Goal: Check status

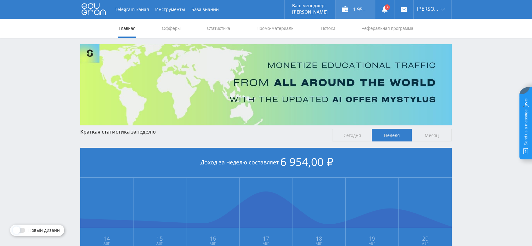
click at [365, 11] on div "1 954,00 ₽" at bounding box center [354, 9] width 39 height 19
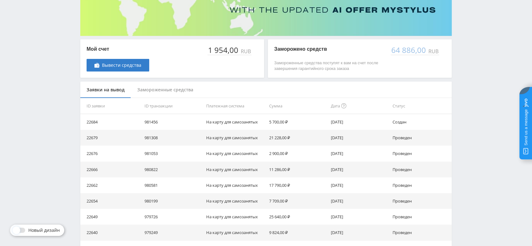
scroll to position [140, 0]
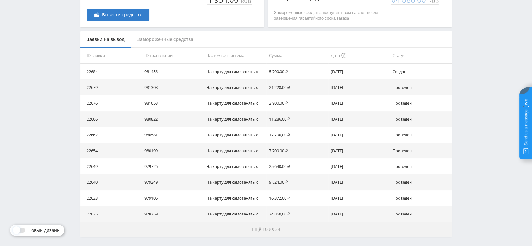
click at [277, 228] on span "Ещё 10 из 34" at bounding box center [266, 229] width 28 height 6
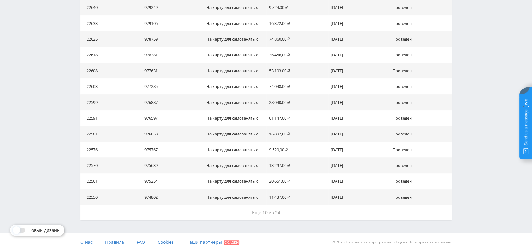
scroll to position [320, 0]
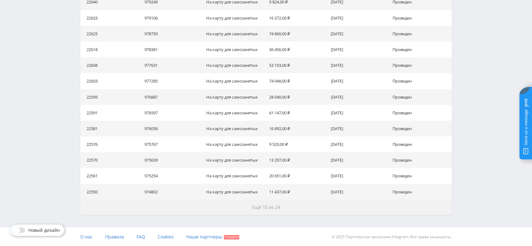
click at [274, 210] on span "Ещё 10 из 24" at bounding box center [266, 207] width 28 height 6
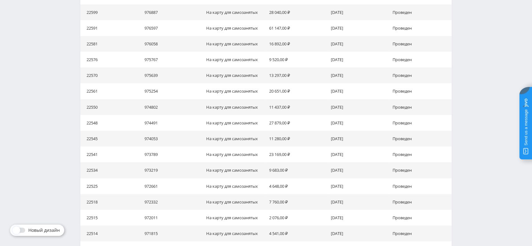
scroll to position [478, 0]
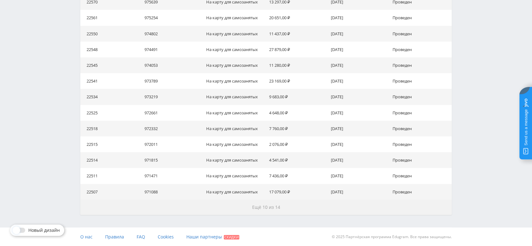
click at [274, 210] on span "Ещё 10 из 14" at bounding box center [266, 207] width 28 height 6
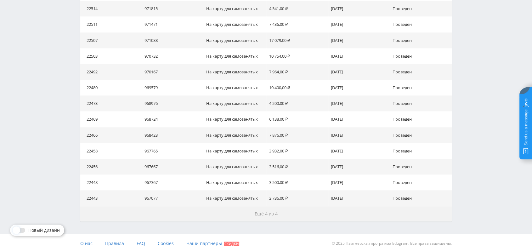
scroll to position [635, 0]
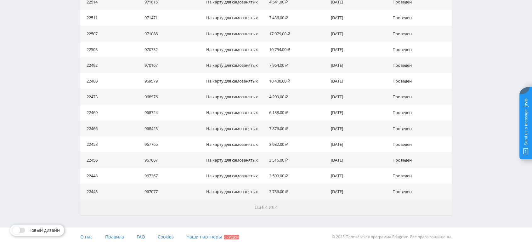
click at [274, 210] on span "Ещё 4 из 4" at bounding box center [266, 207] width 23 height 6
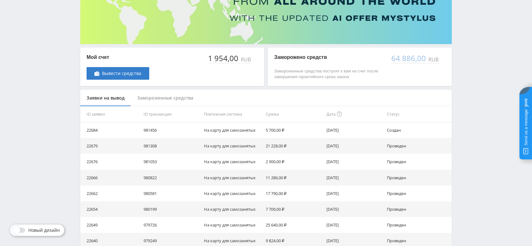
scroll to position [41, 0]
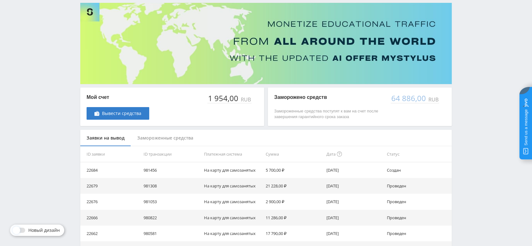
click at [189, 138] on div "Замороженные средства" at bounding box center [165, 138] width 69 height 17
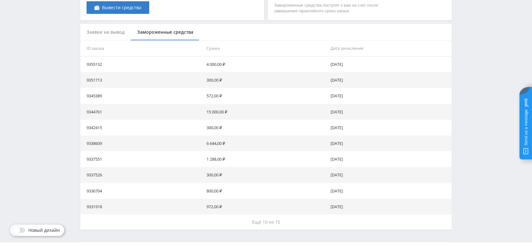
scroll to position [162, 0]
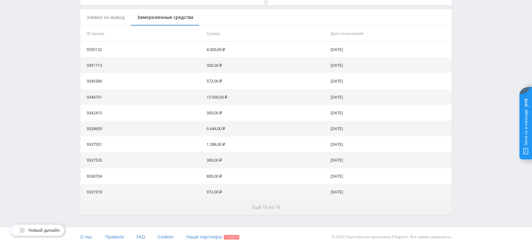
click at [271, 206] on span "Ещё 10 из 15" at bounding box center [266, 207] width 28 height 6
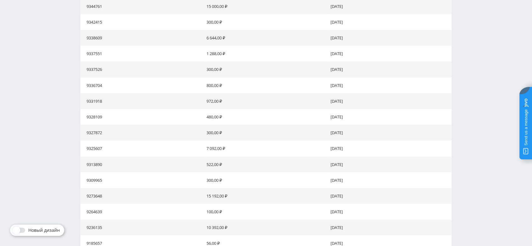
scroll to position [320, 0]
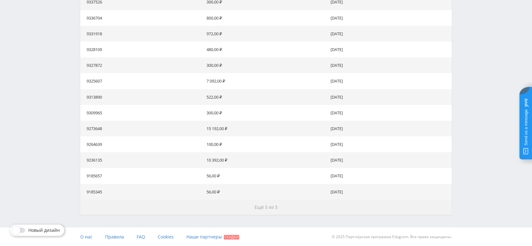
click at [270, 205] on span "Ещё 5 из 5" at bounding box center [266, 207] width 23 height 6
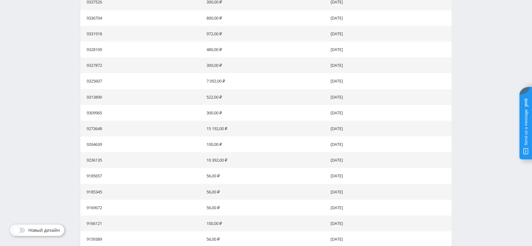
scroll to position [383, 0]
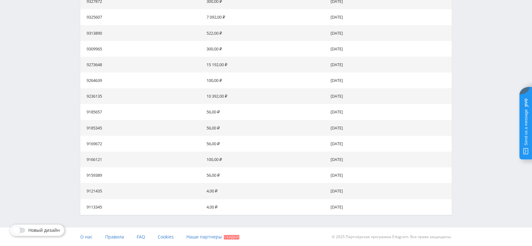
click at [389, 136] on td "[DATE]" at bounding box center [390, 144] width 124 height 16
click at [307, 65] on td "15 192,00 ₽" at bounding box center [266, 65] width 124 height 16
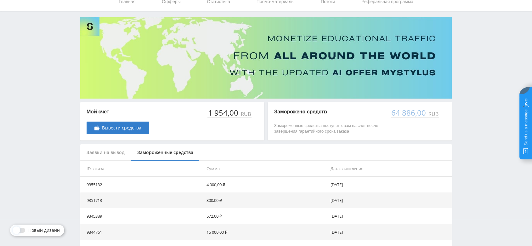
scroll to position [0, 0]
